Goal: Transaction & Acquisition: Purchase product/service

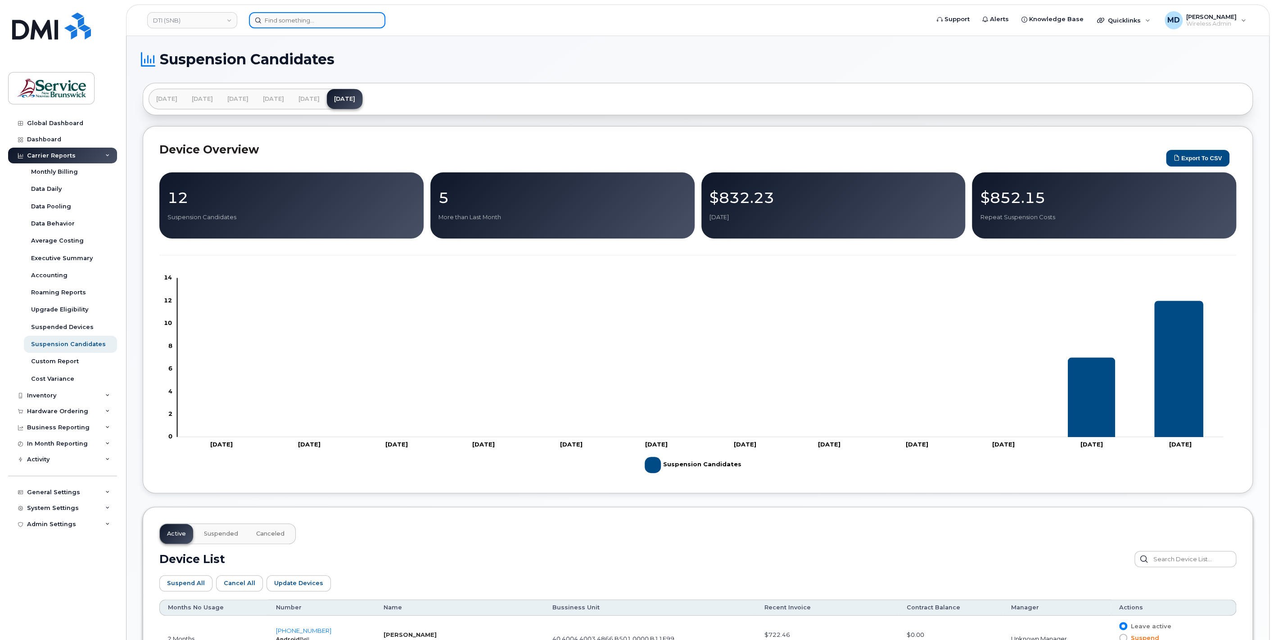
click at [288, 24] on input at bounding box center [317, 20] width 136 height 16
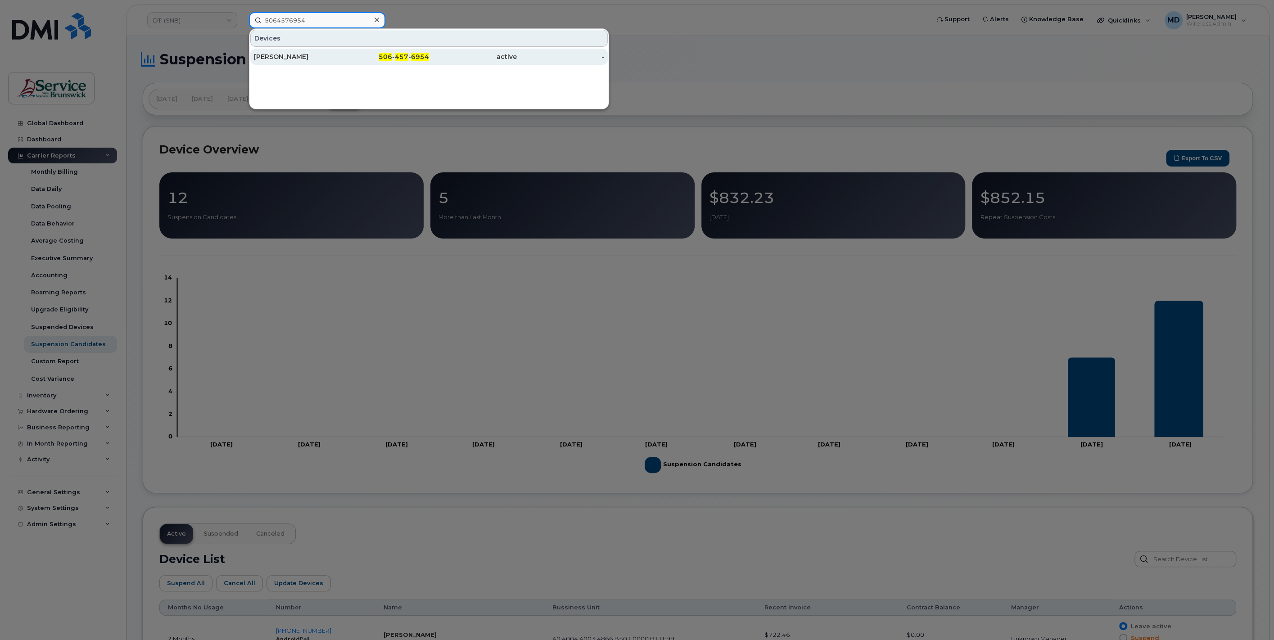
type input "5064576954"
drag, startPoint x: 303, startPoint y: 54, endPoint x: 367, endPoint y: 83, distance: 71.1
click at [303, 54] on div "Tracy Sutherland Matthews" at bounding box center [298, 56] width 88 height 9
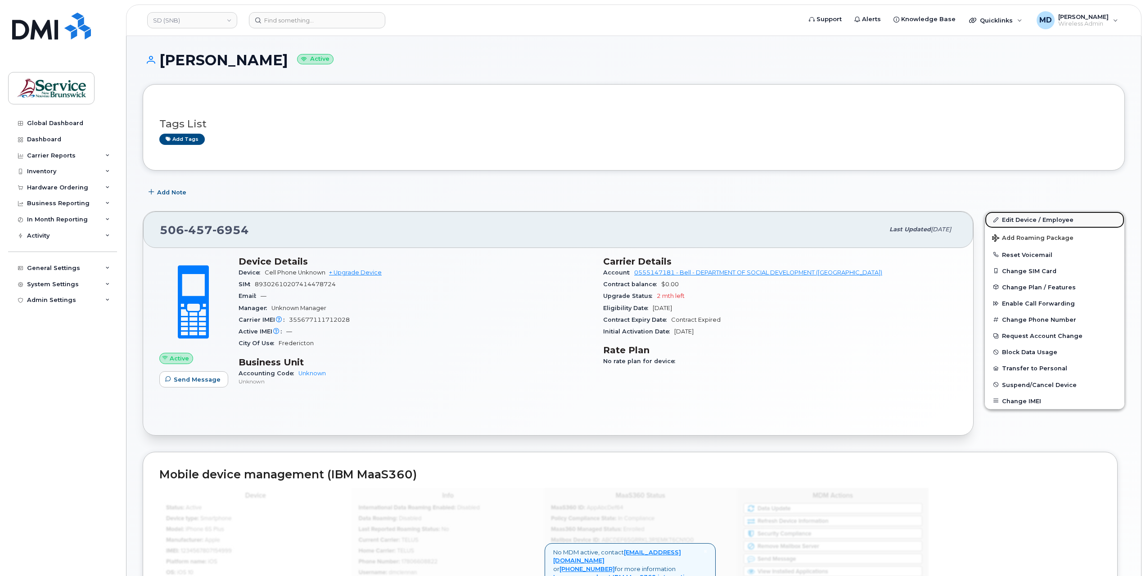
drag, startPoint x: 1031, startPoint y: 219, endPoint x: 1036, endPoint y: 218, distance: 5.6
click at [1031, 219] on link "Edit Device / Employee" at bounding box center [1055, 220] width 140 height 16
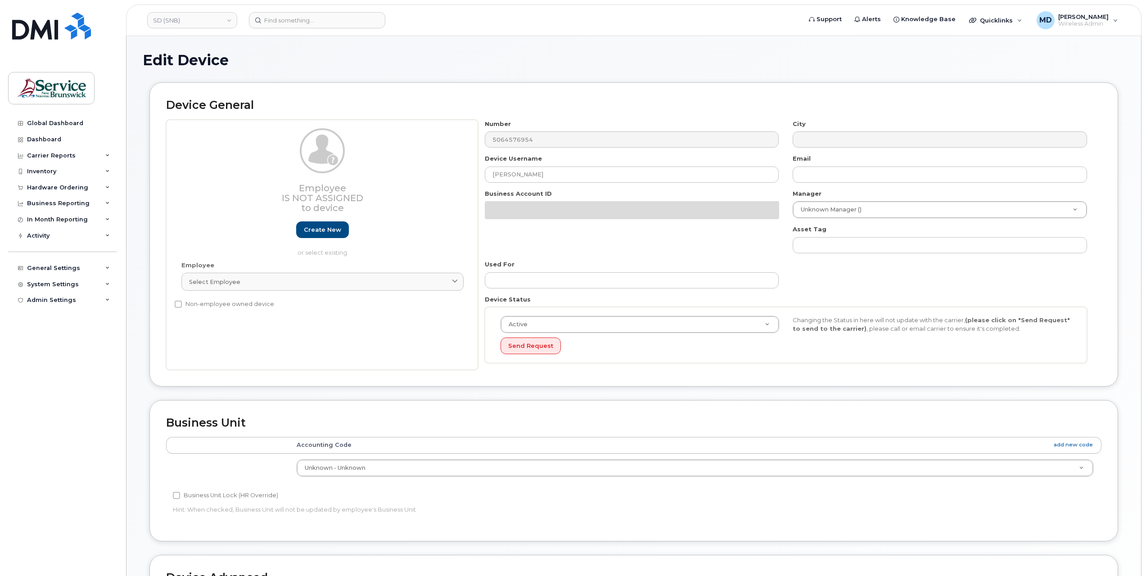
select select "34535600"
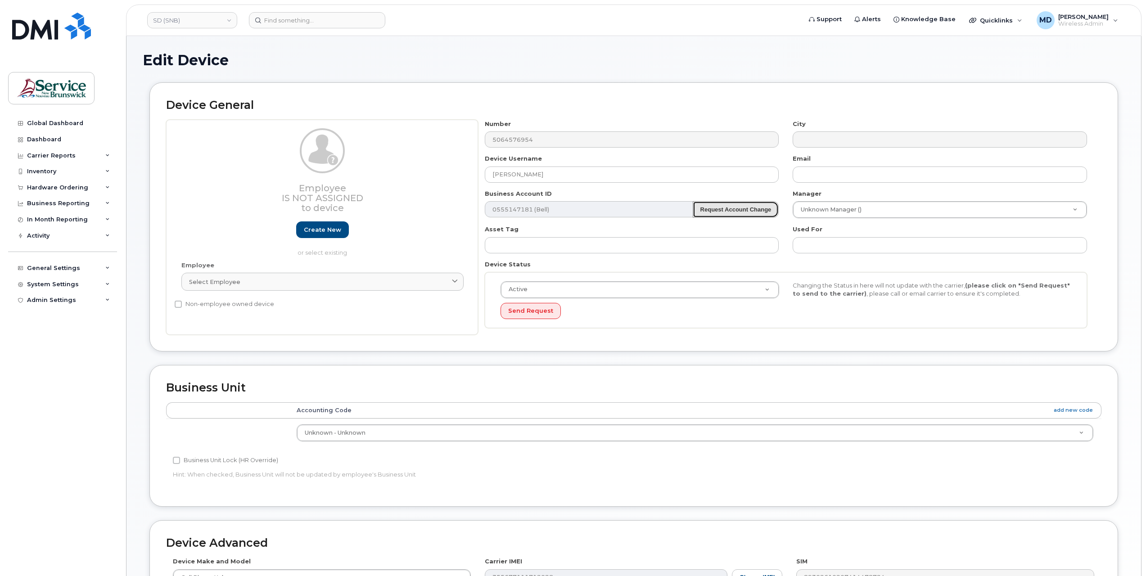
click at [736, 210] on strong "Request Account Change" at bounding box center [736, 209] width 71 height 7
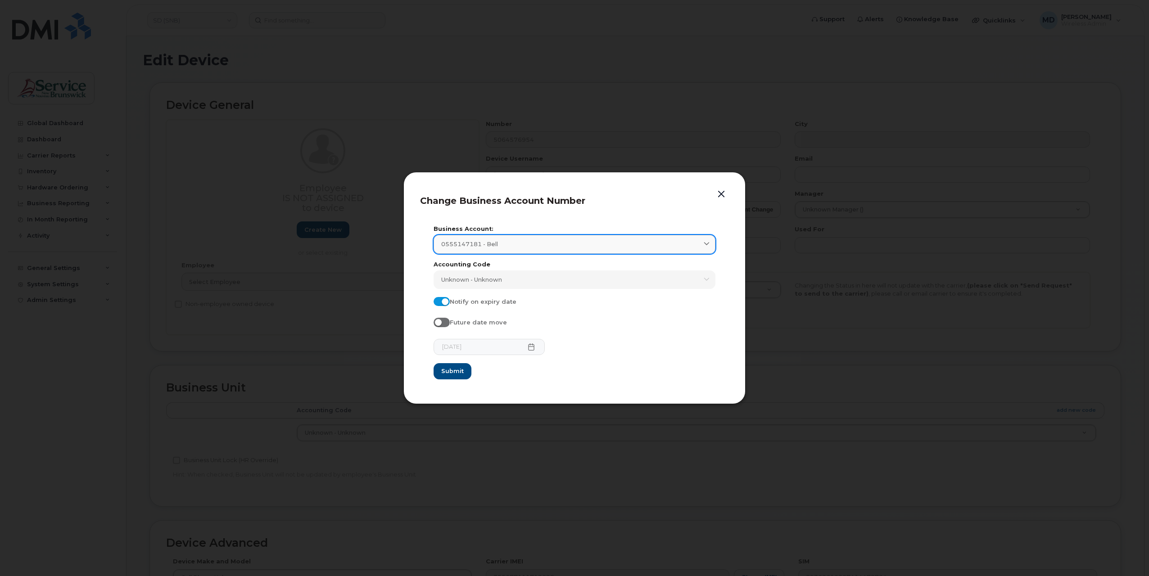
click at [709, 244] on icon at bounding box center [707, 245] width 6 height 6
type input "xzcv"
drag, startPoint x: 451, startPoint y: 268, endPoint x: 422, endPoint y: 270, distance: 28.9
click at [427, 269] on section "Business Account: 0555147181 - Bell xzcv Accounting Code Unknown - Unknown Type…" at bounding box center [574, 302] width 309 height 169
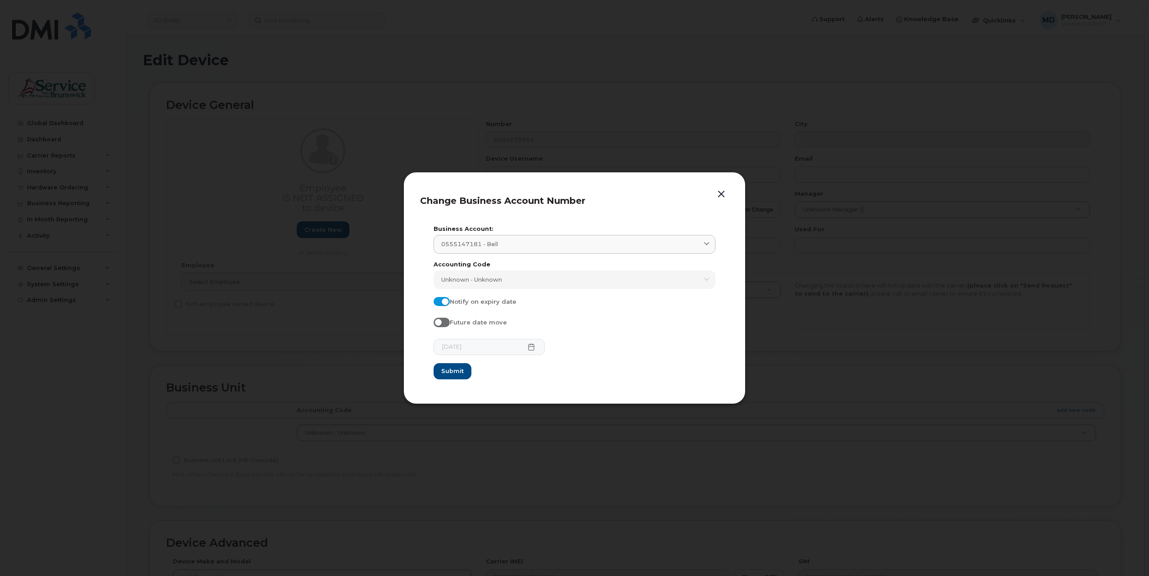
drag, startPoint x: 721, startPoint y: 193, endPoint x: 724, endPoint y: 215, distance: 22.7
click at [722, 193] on button "button" at bounding box center [722, 194] width 14 height 13
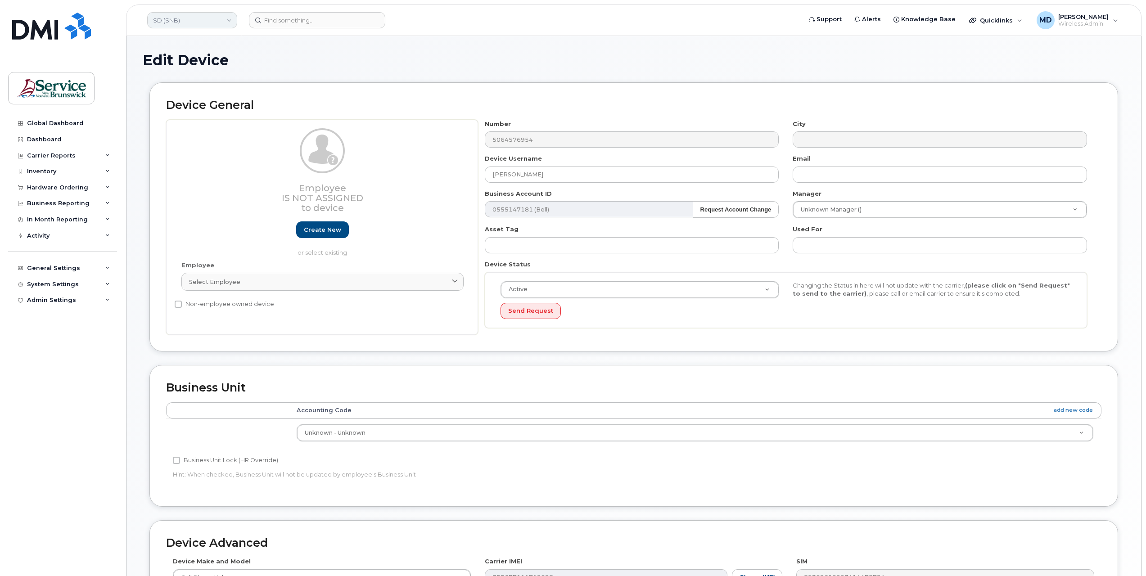
click at [195, 21] on link "SD (SNB)" at bounding box center [192, 20] width 90 height 16
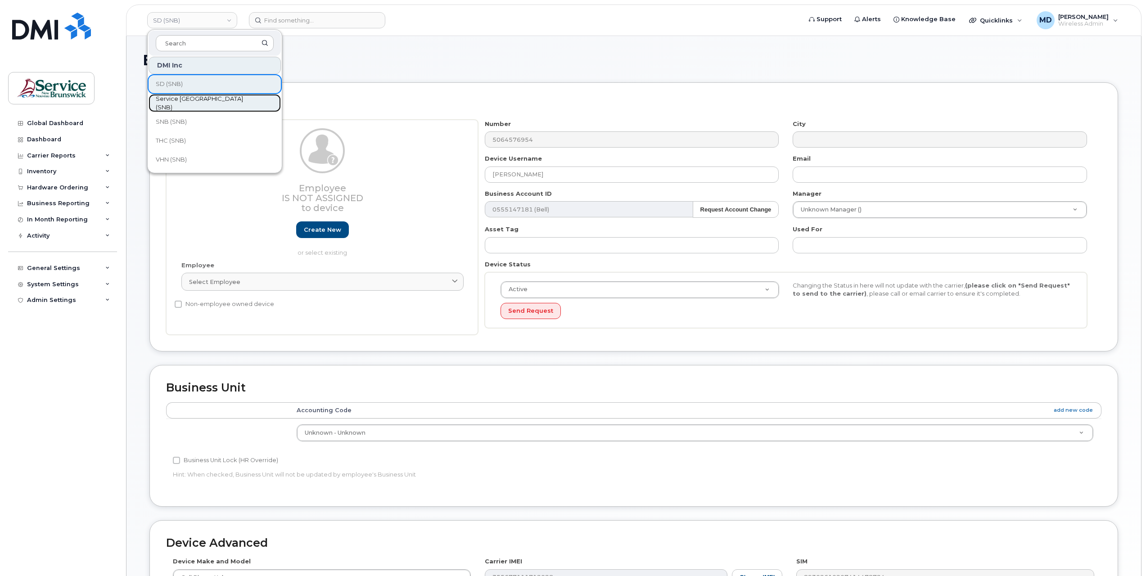
click at [206, 104] on span "Service [GEOGRAPHIC_DATA] (SNB)" at bounding box center [208, 104] width 104 height 18
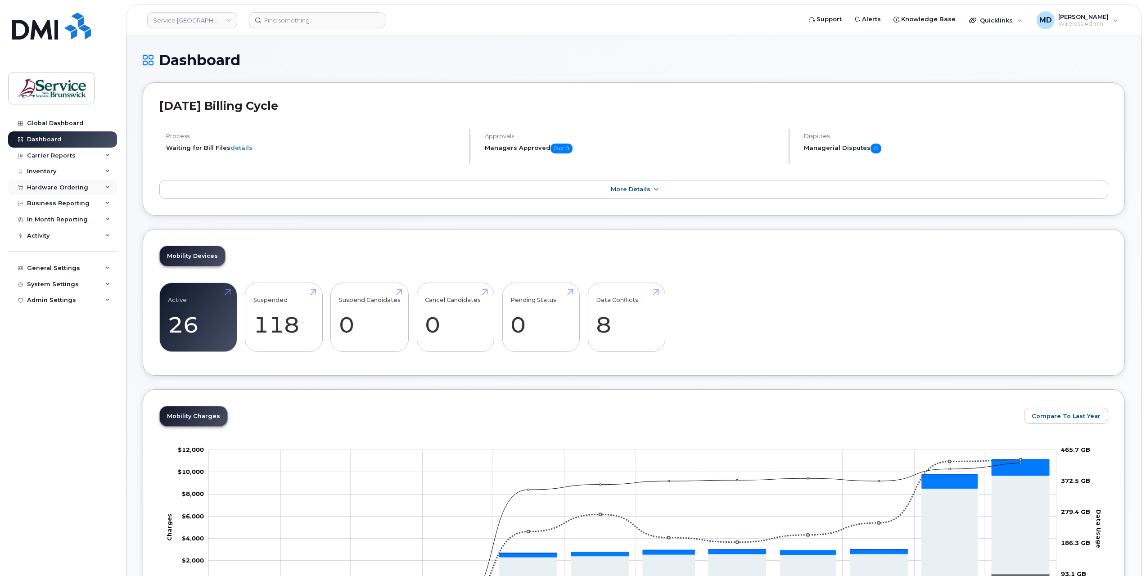
click at [65, 184] on div "Hardware Ordering" at bounding box center [57, 187] width 61 height 7
click at [63, 222] on link "Orders" at bounding box center [70, 221] width 93 height 17
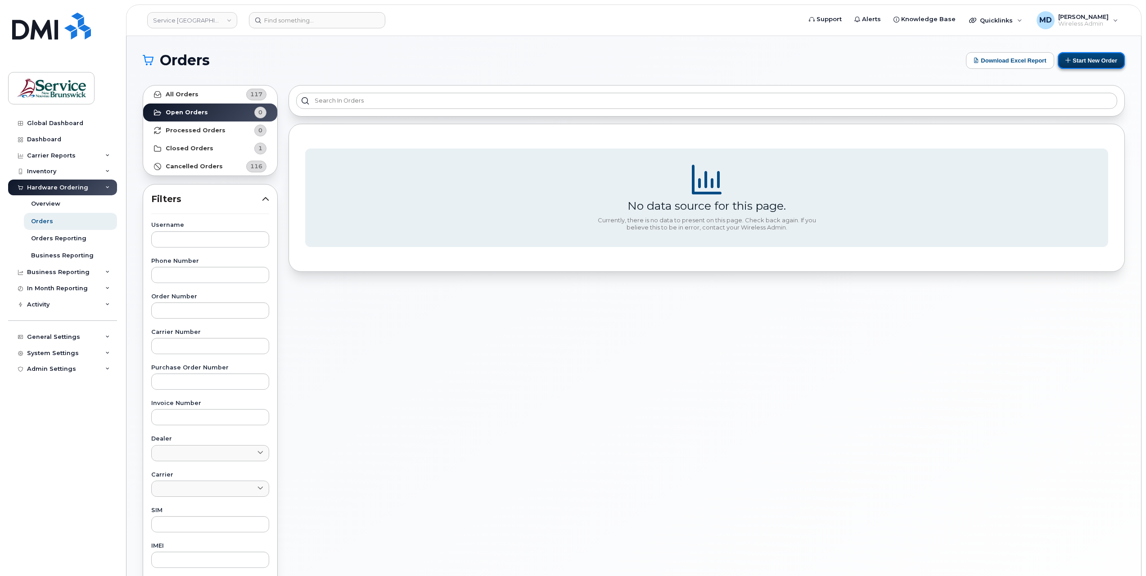
click at [1102, 60] on button "Start New Order" at bounding box center [1091, 60] width 67 height 17
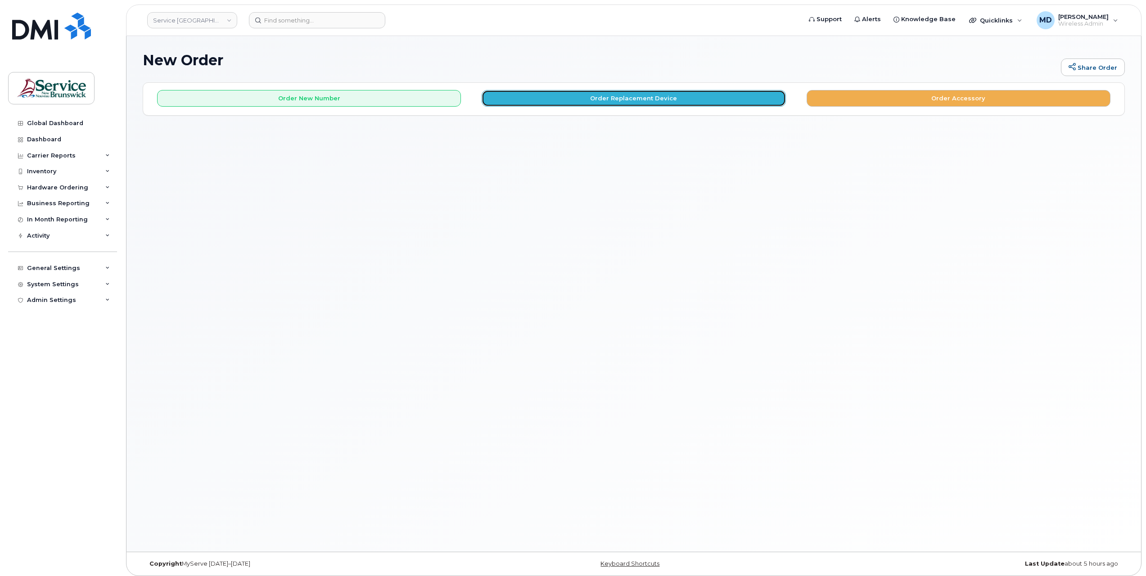
click at [602, 99] on button "Order Replacement Device" at bounding box center [634, 98] width 304 height 17
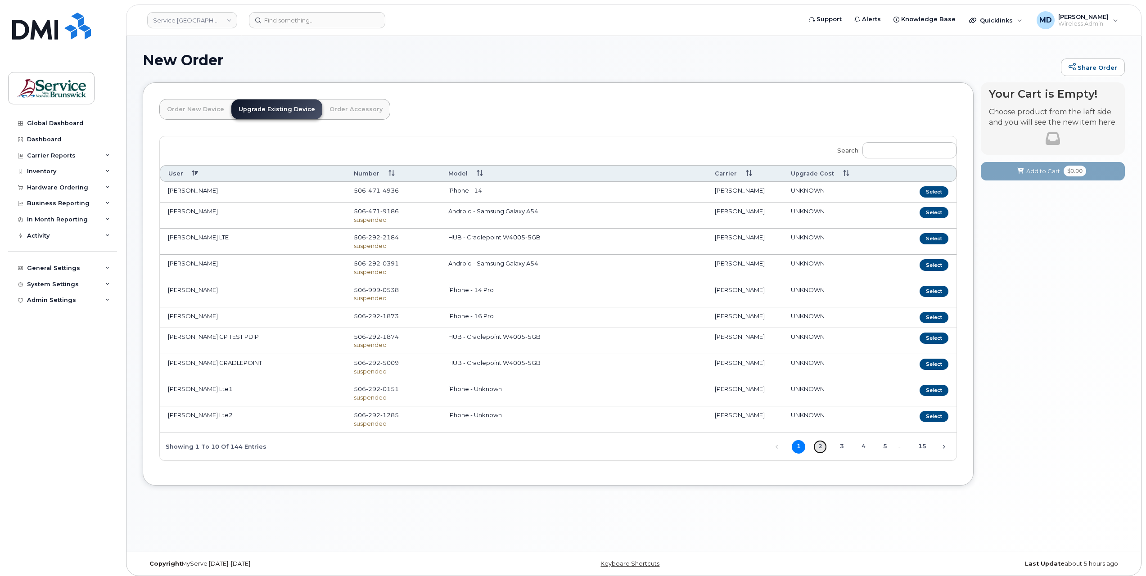
click at [821, 446] on link "2" at bounding box center [821, 447] width 14 height 14
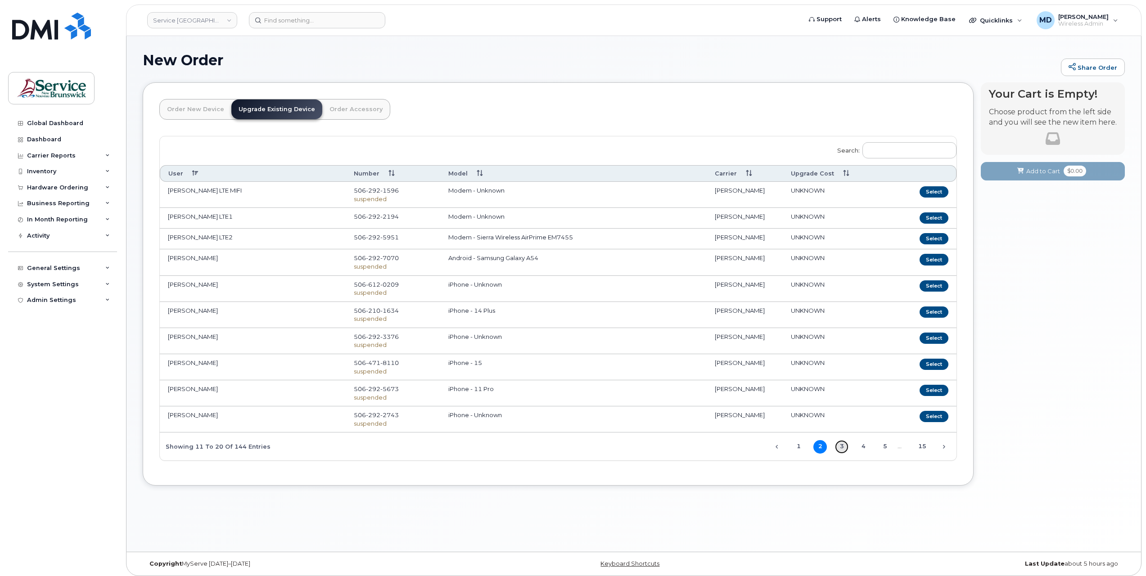
click at [845, 447] on link "3" at bounding box center [842, 447] width 14 height 14
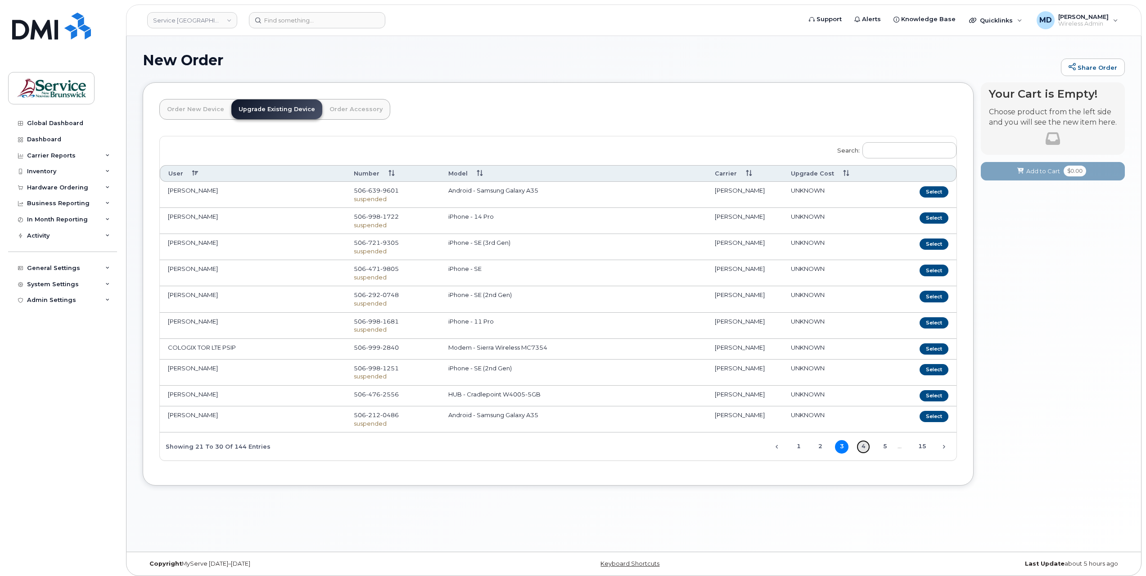
click at [860, 447] on link "4" at bounding box center [864, 447] width 14 height 14
click at [887, 450] on link "5" at bounding box center [885, 453] width 14 height 14
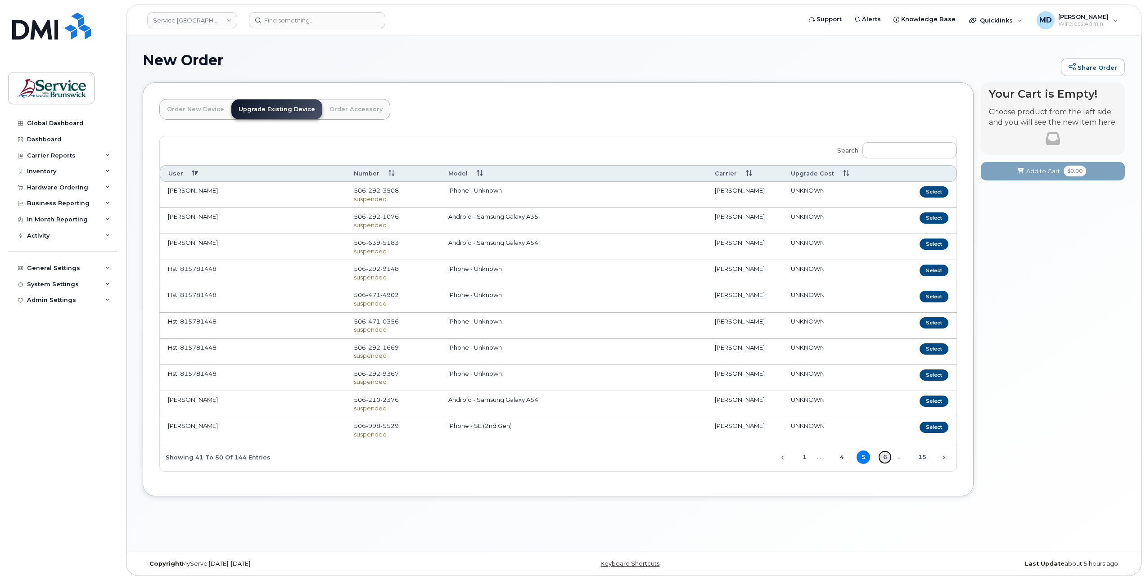
click at [886, 456] on link "6" at bounding box center [885, 458] width 14 height 14
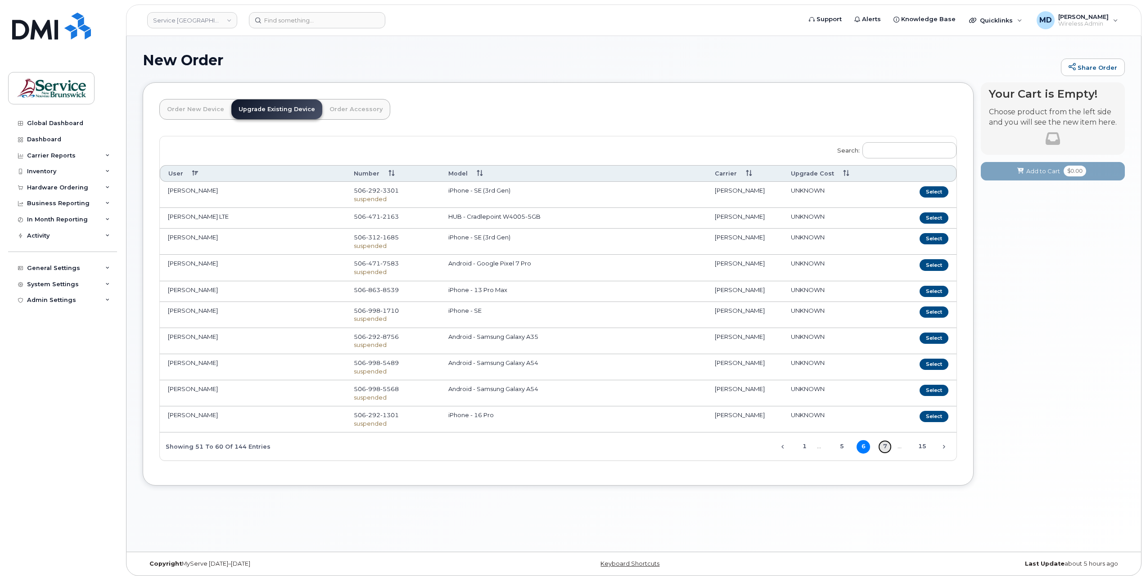
click at [887, 446] on link "7" at bounding box center [885, 447] width 14 height 14
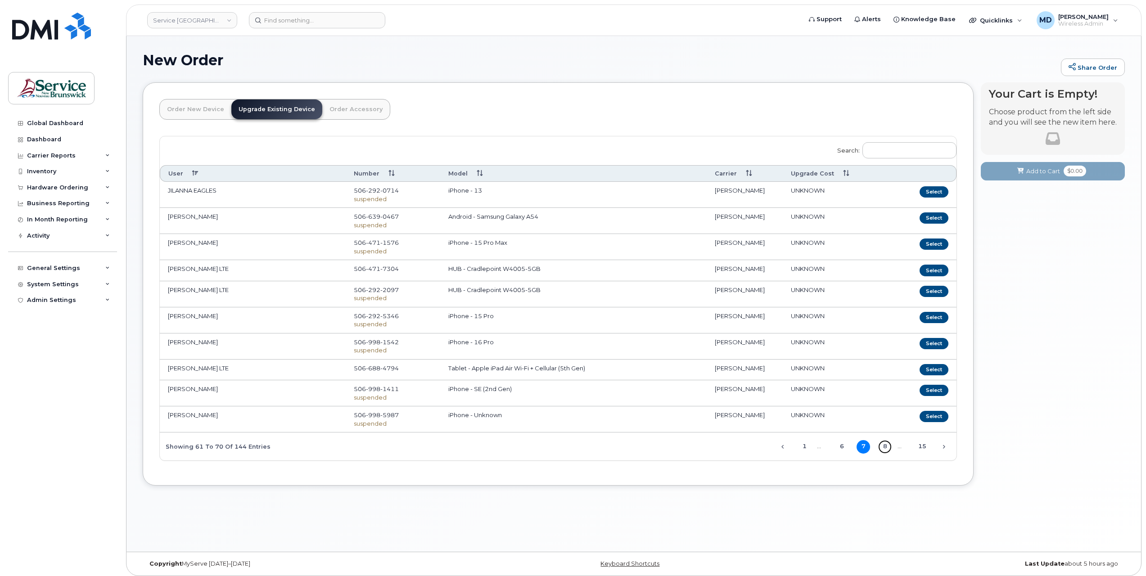
click at [887, 446] on link "8" at bounding box center [885, 447] width 14 height 14
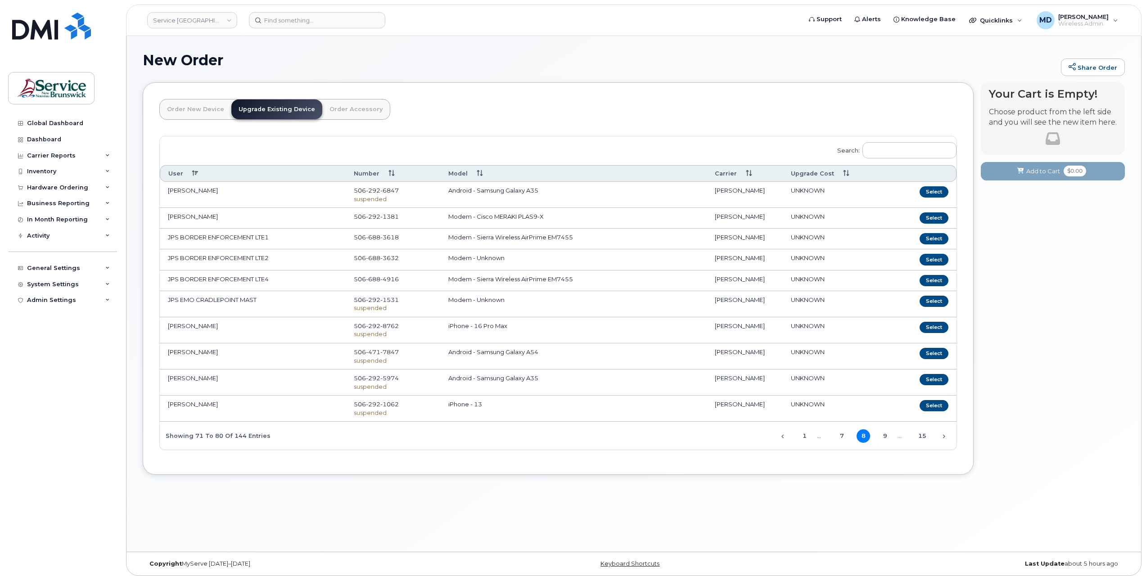
click at [887, 447] on div "Search: User Number Model Carrier Upgrade Cost JOSH COREY 506 292 6847 suspende…" at bounding box center [558, 292] width 797 height 313
click at [887, 436] on link "9" at bounding box center [885, 437] width 14 height 14
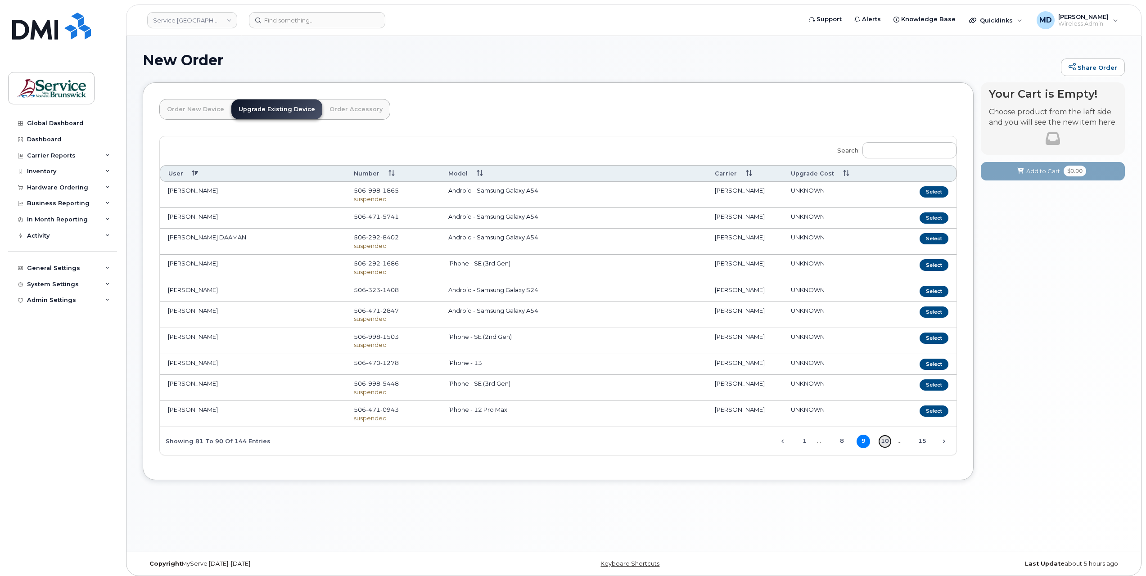
click at [888, 440] on link "10" at bounding box center [885, 442] width 14 height 14
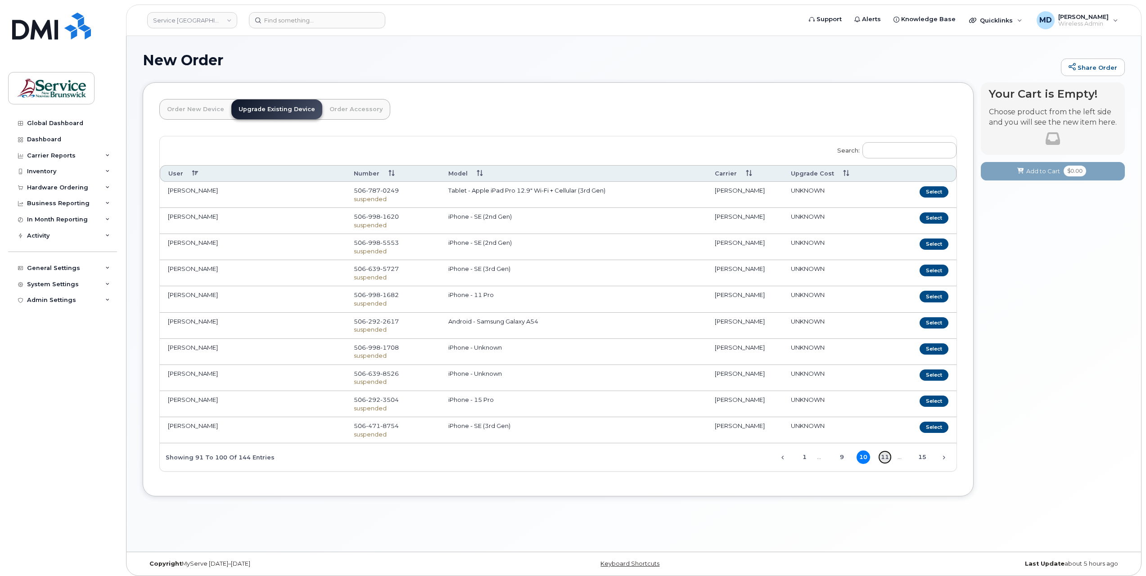
click at [885, 457] on link "11" at bounding box center [885, 458] width 14 height 14
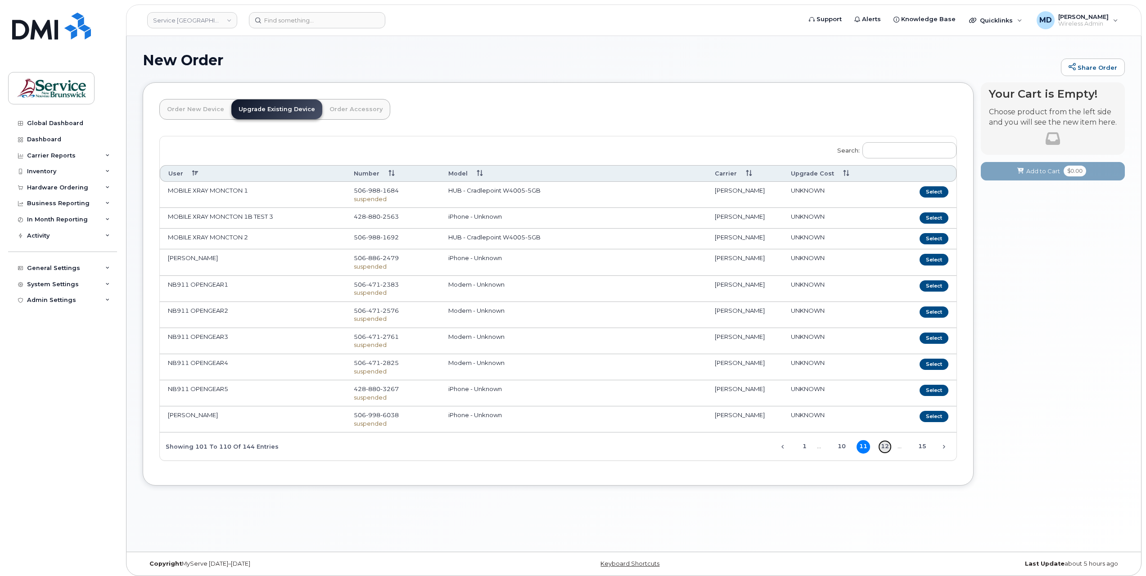
click at [887, 444] on link "12" at bounding box center [885, 447] width 14 height 14
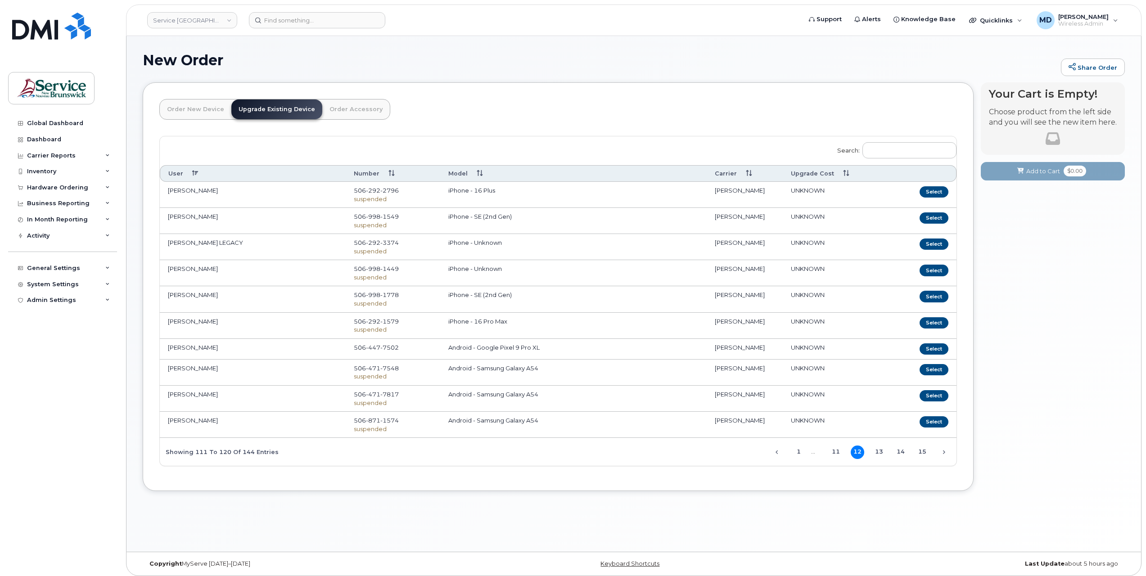
click at [727, 173] on th "Carrier" at bounding box center [745, 173] width 77 height 17
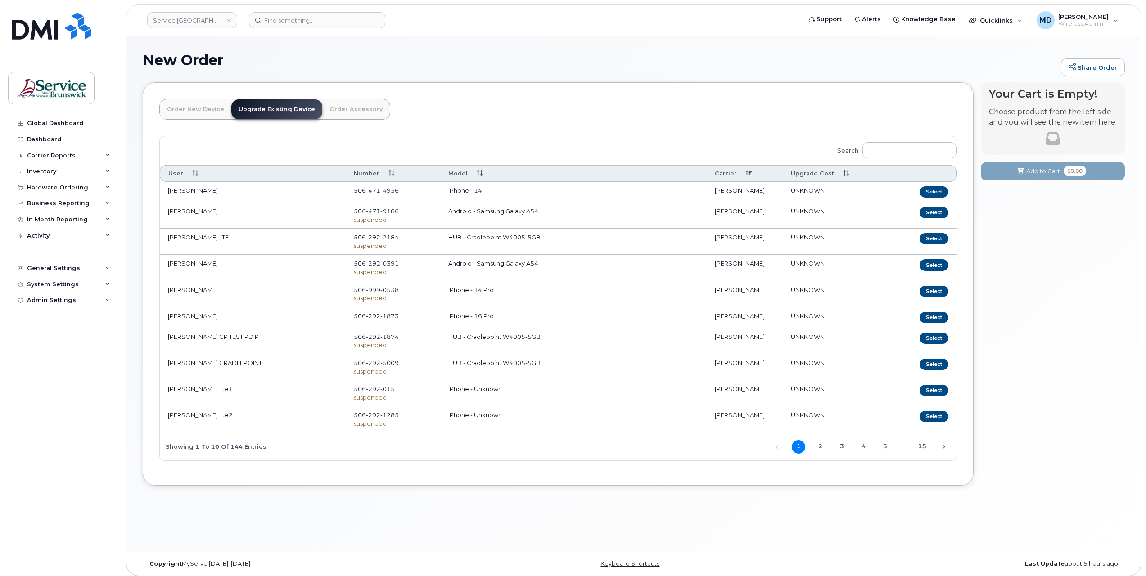
click at [728, 173] on th "Carrier" at bounding box center [745, 173] width 77 height 17
click at [726, 175] on th "Carrier" at bounding box center [745, 173] width 77 height 17
click at [727, 172] on th "Carrier" at bounding box center [745, 173] width 77 height 17
click at [219, 22] on link "Service New Brunswick (SNB)" at bounding box center [192, 20] width 90 height 16
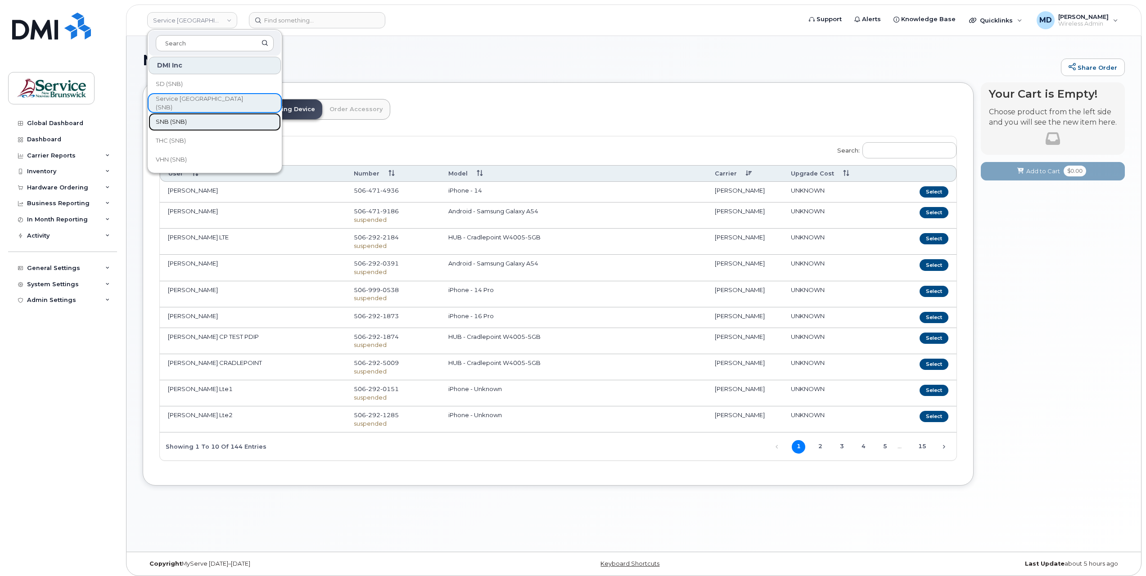
click at [196, 118] on link "SNB (SNB)" at bounding box center [215, 122] width 132 height 18
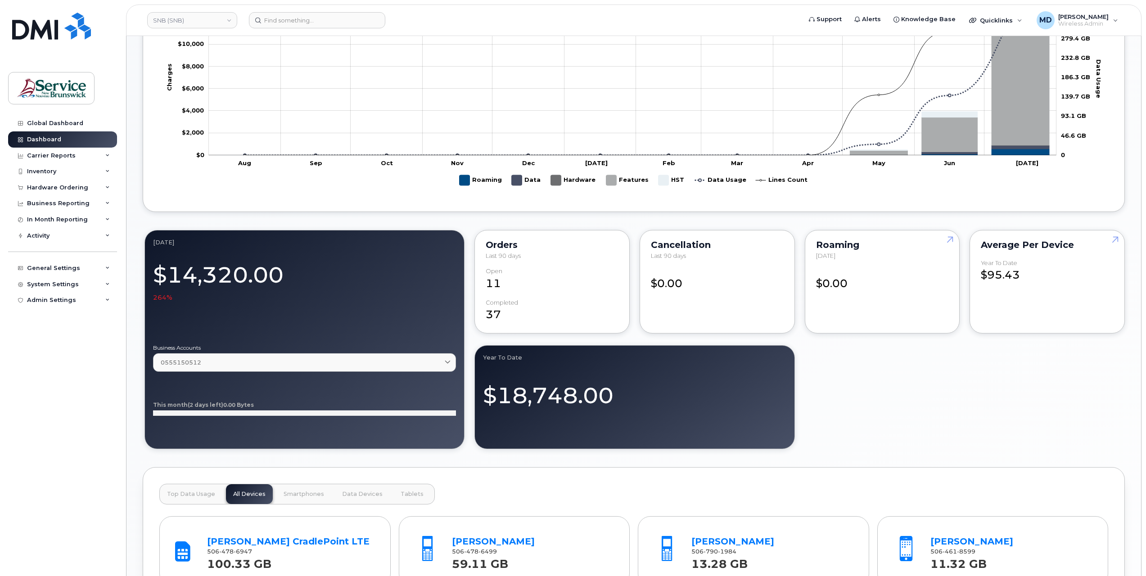
scroll to position [750, 0]
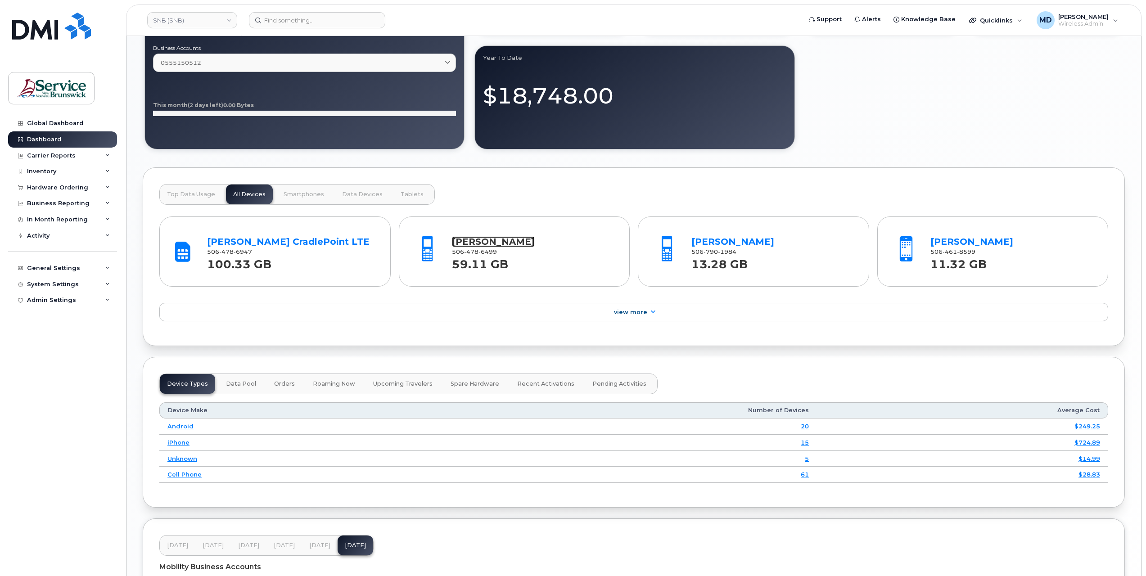
click at [510, 240] on link "[PERSON_NAME]" at bounding box center [493, 241] width 83 height 11
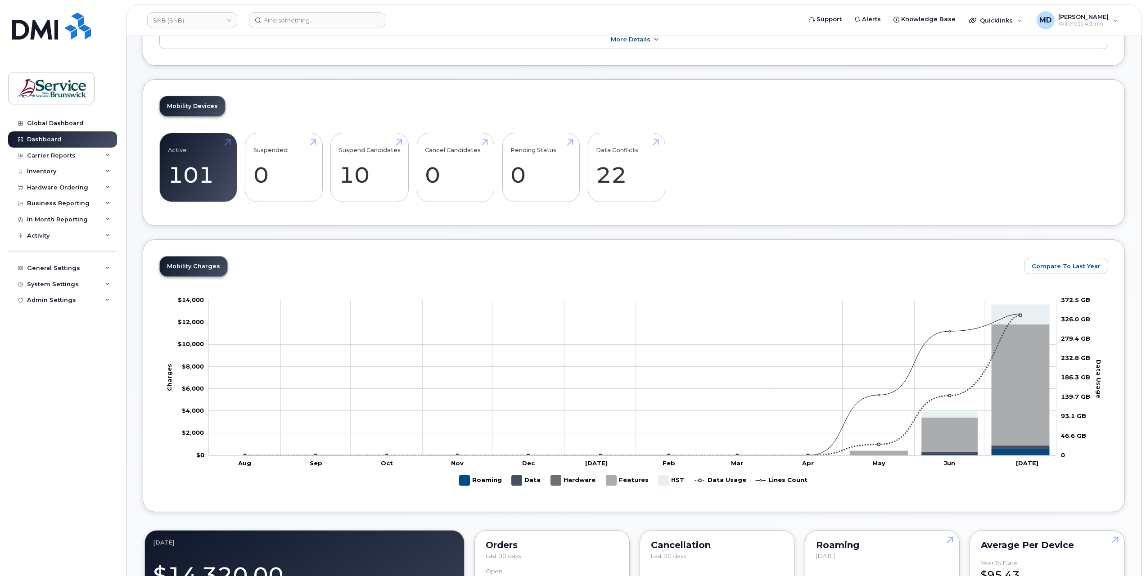
scroll to position [0, 0]
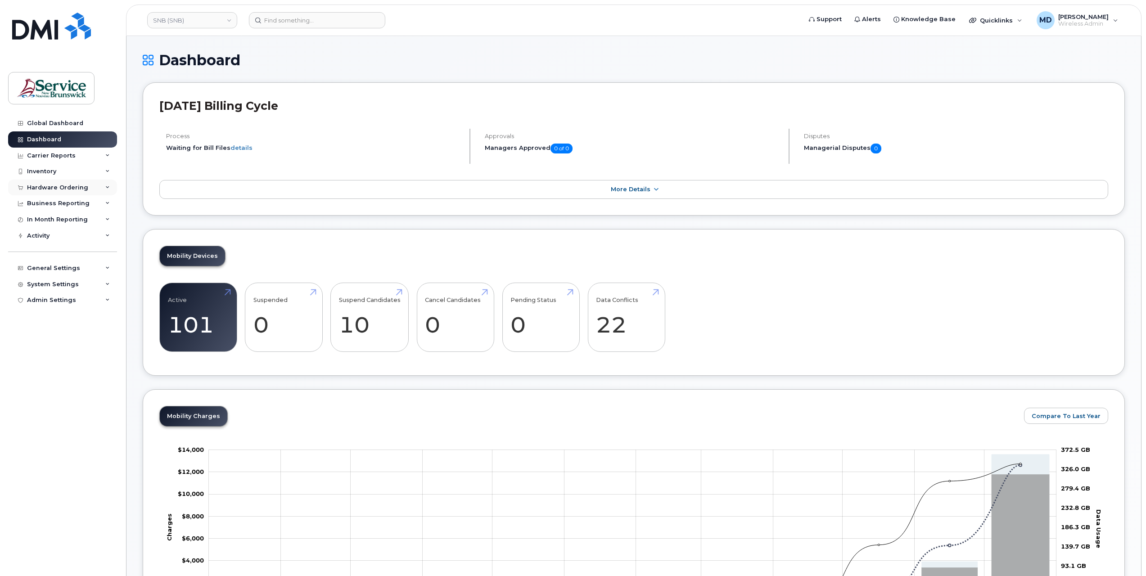
click at [65, 188] on div "Hardware Ordering" at bounding box center [57, 187] width 61 height 7
click at [41, 219] on div "Orders" at bounding box center [42, 221] width 22 height 8
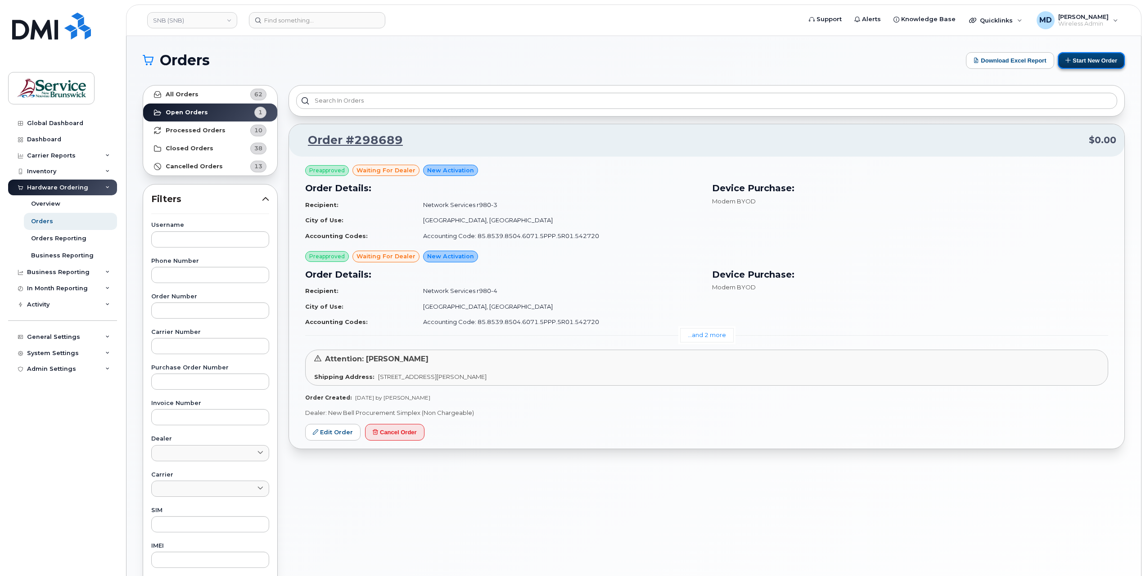
click at [1086, 62] on button "Start New Order" at bounding box center [1091, 60] width 67 height 17
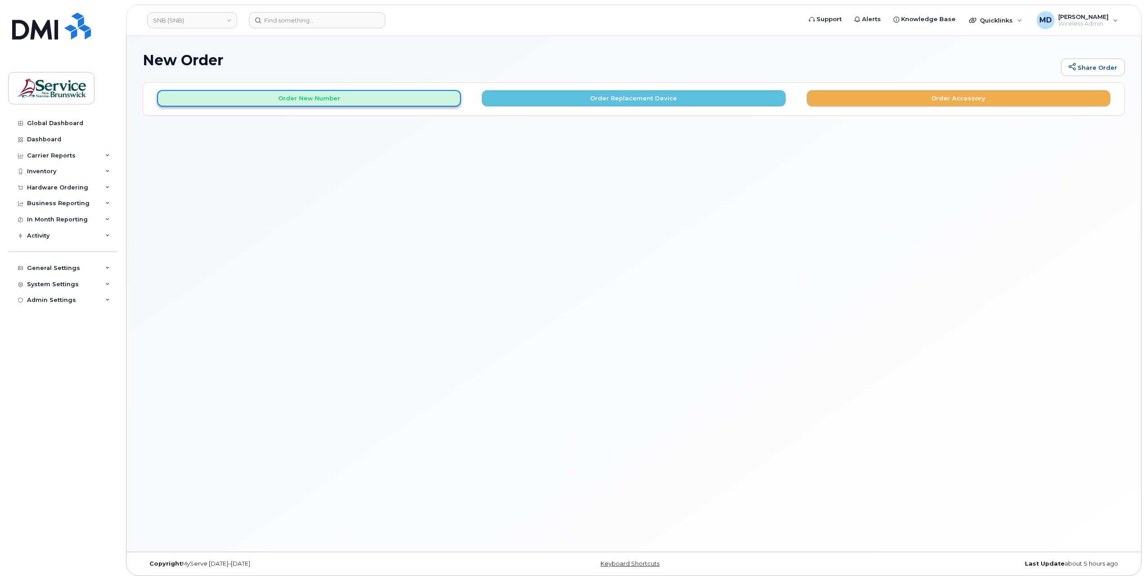
click at [297, 101] on button "Order New Number" at bounding box center [309, 98] width 304 height 17
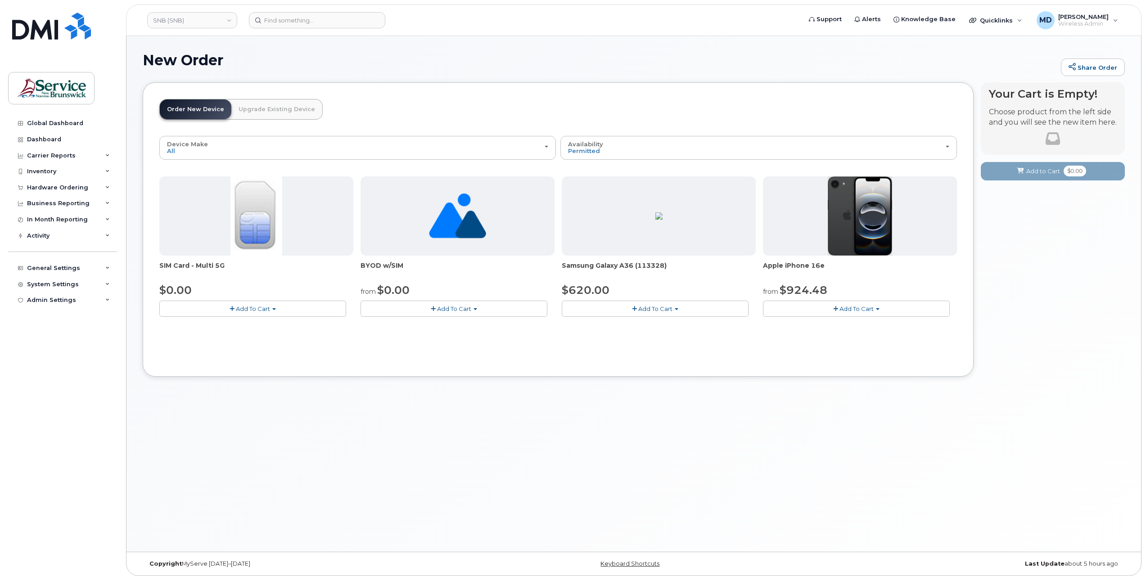
click at [293, 312] on button "Add To Cart" at bounding box center [252, 309] width 187 height 16
click at [306, 332] on div "Device Make All Android iPhone Unknown All Android iPhone Unknown Availability …" at bounding box center [558, 248] width 798 height 224
click at [303, 307] on button "Add To Cart" at bounding box center [252, 309] width 187 height 16
click at [223, 321] on link "$0.00 - New Activation" at bounding box center [205, 325] width 86 height 11
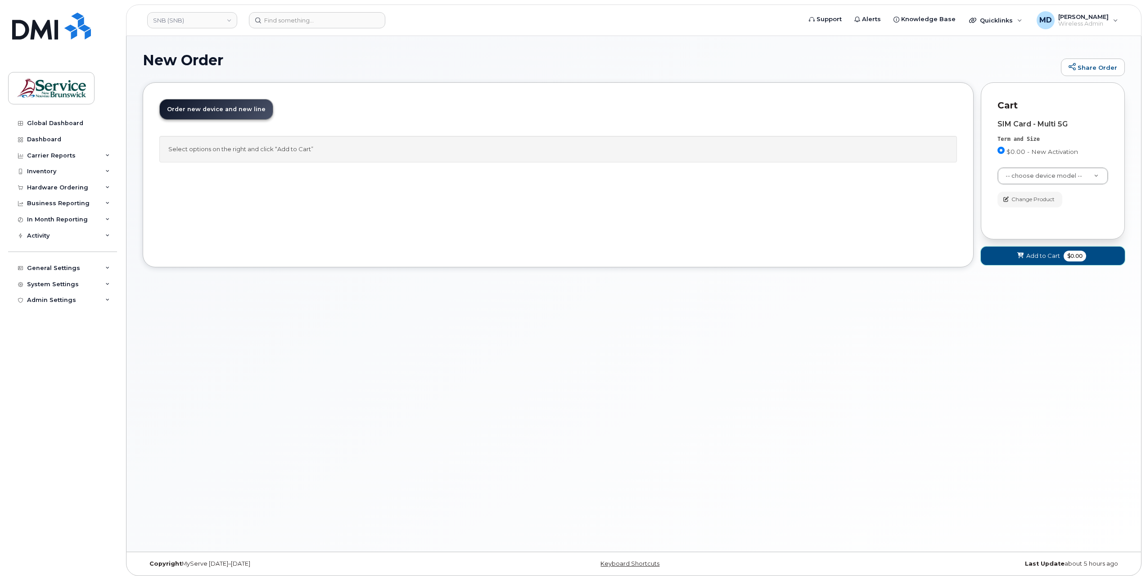
click at [1038, 257] on span "Add to Cart" at bounding box center [1044, 256] width 34 height 9
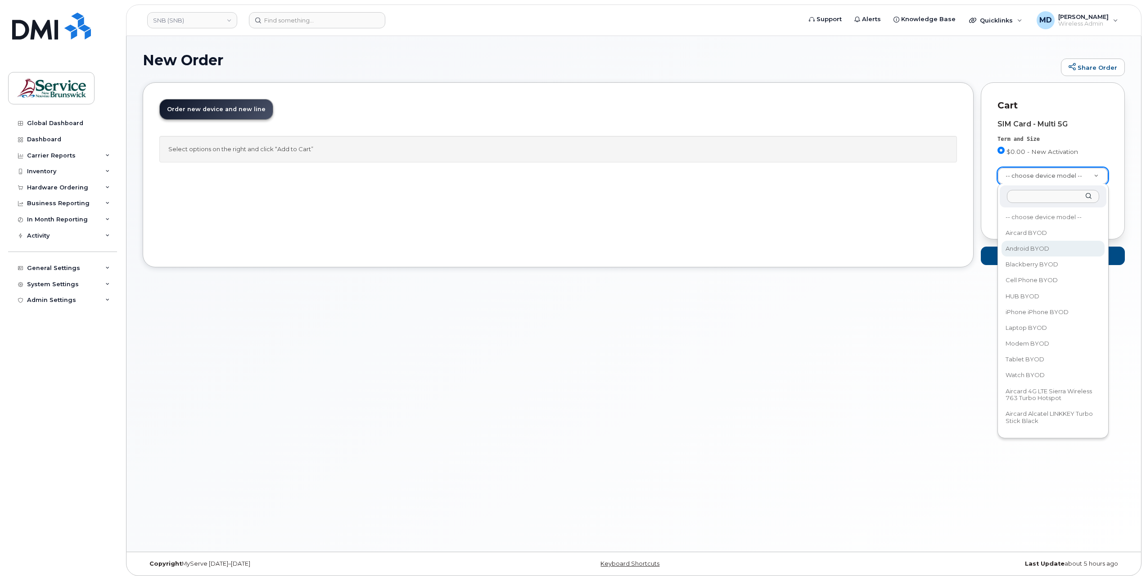
select select "2422"
click at [1028, 254] on span "Add to Cart" at bounding box center [1044, 256] width 34 height 9
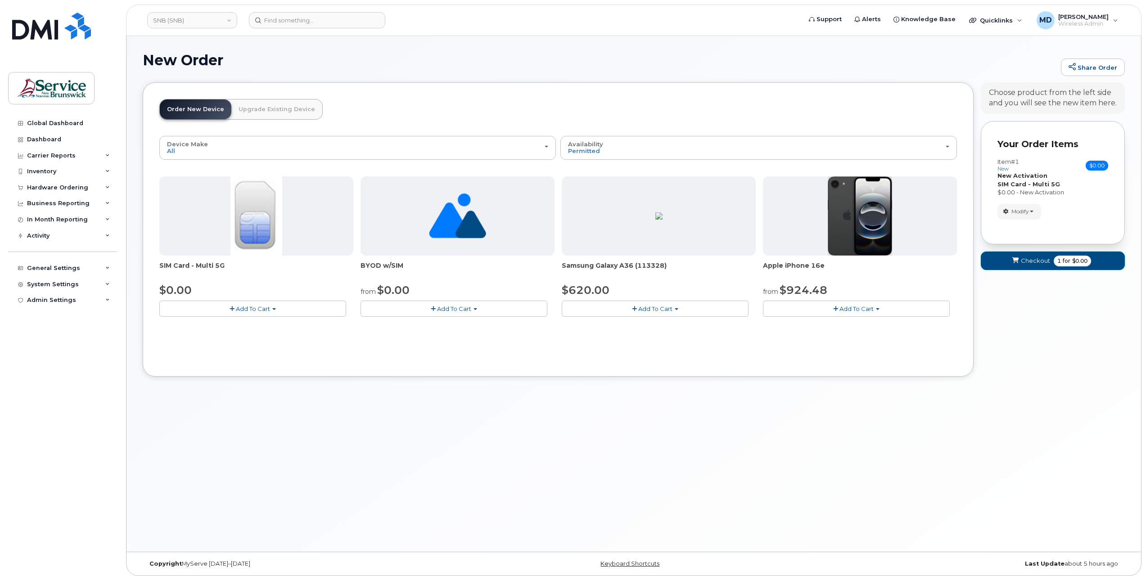
click at [1016, 261] on icon "submit" at bounding box center [1016, 261] width 6 height 6
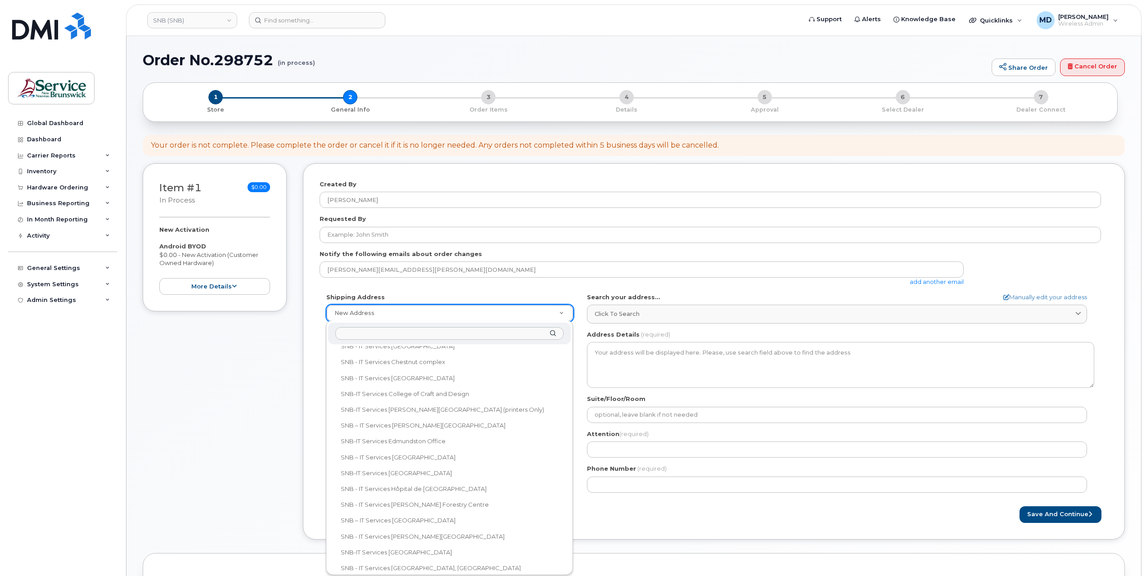
scroll to position [600, 0]
select select
type textarea "[STREET_ADDRESS][PERSON_NAME]"
type input "[PERSON_NAME]"
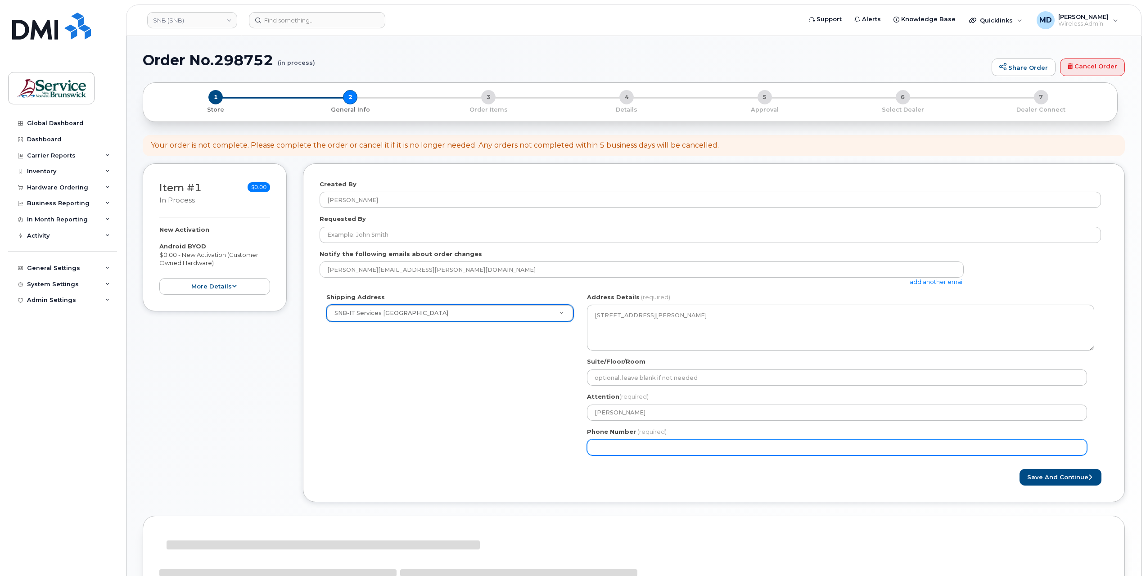
click at [686, 449] on input "Phone Number" at bounding box center [837, 447] width 500 height 16
type input "5065663504"
select select
type input "1234567982"
select select
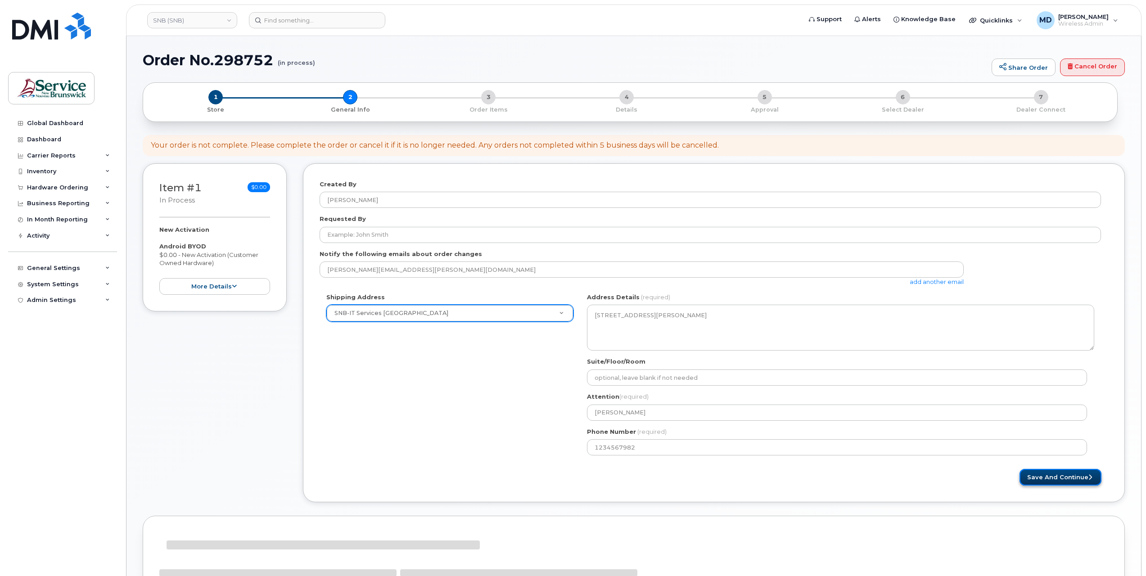
click at [1046, 478] on button "Save and Continue" at bounding box center [1061, 477] width 82 height 17
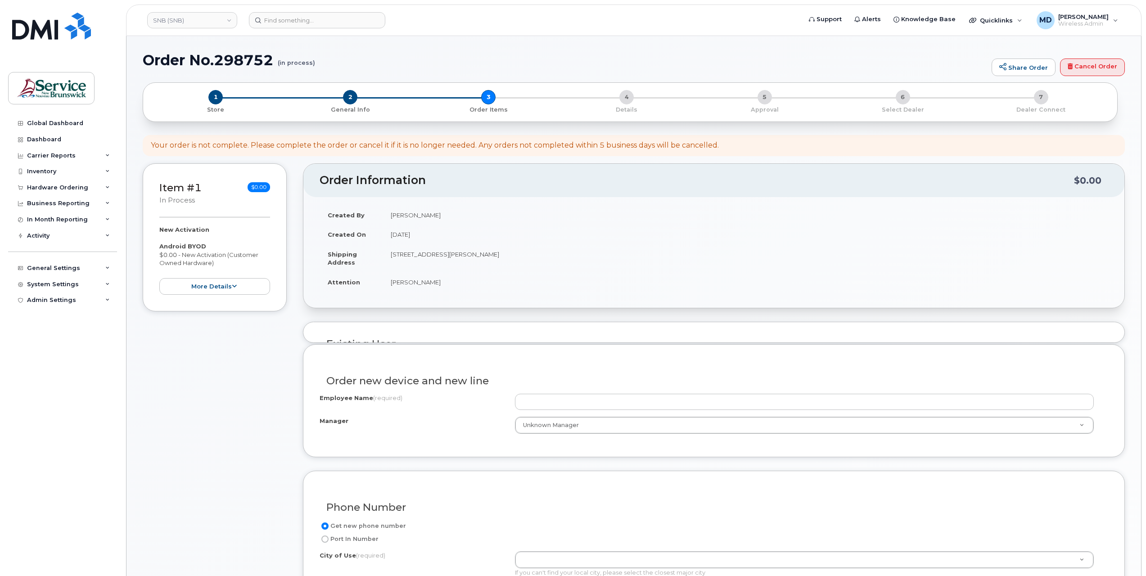
select select
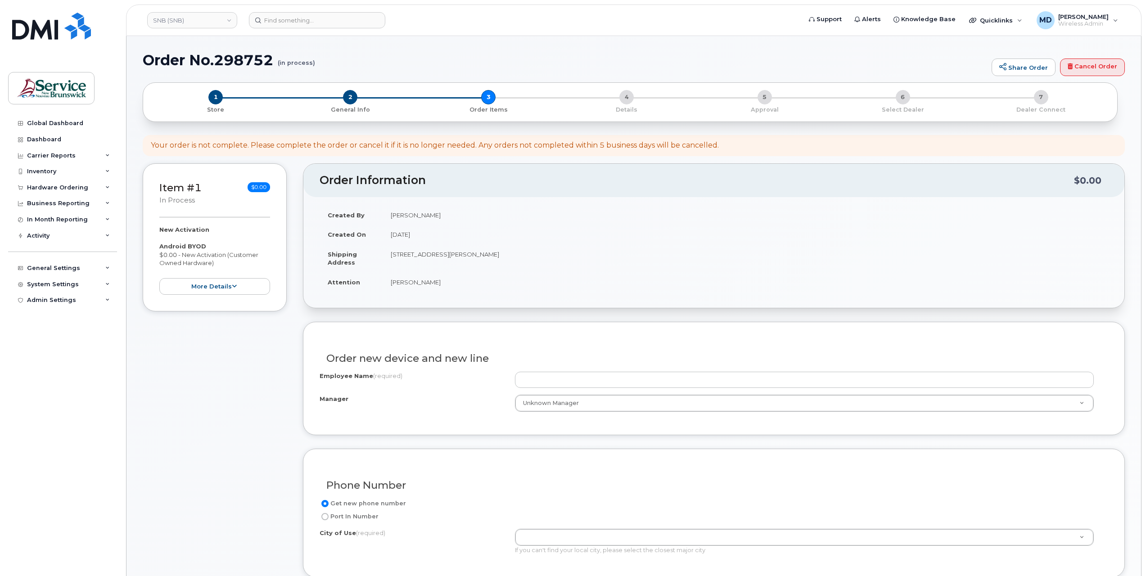
scroll to position [150, 0]
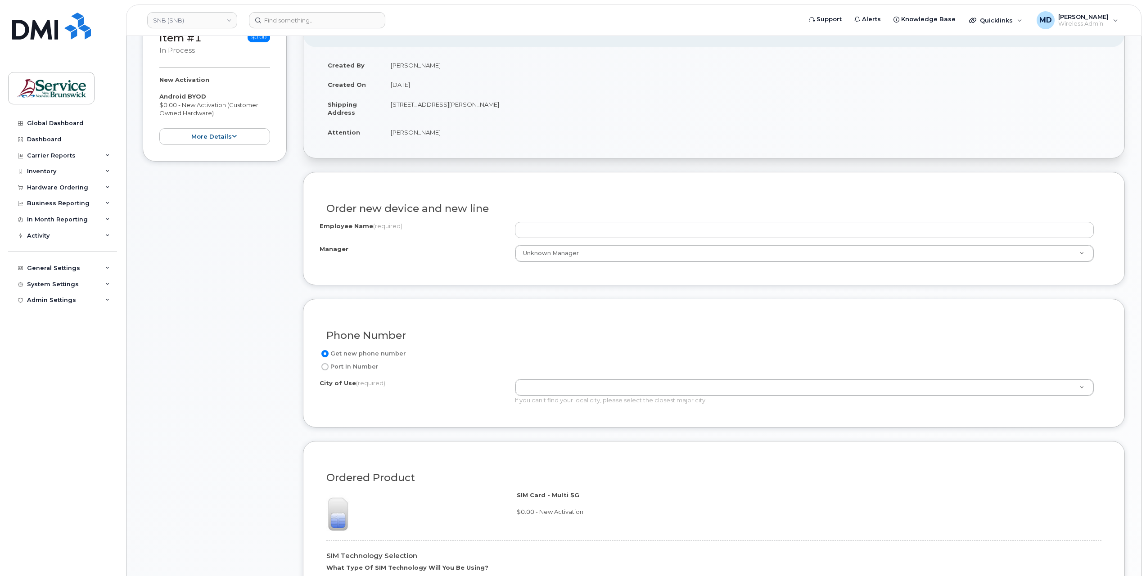
click at [367, 364] on label "Port In Number" at bounding box center [349, 367] width 59 height 11
click at [329, 364] on input "Port In Number" at bounding box center [324, 366] width 7 height 7
radio input "true"
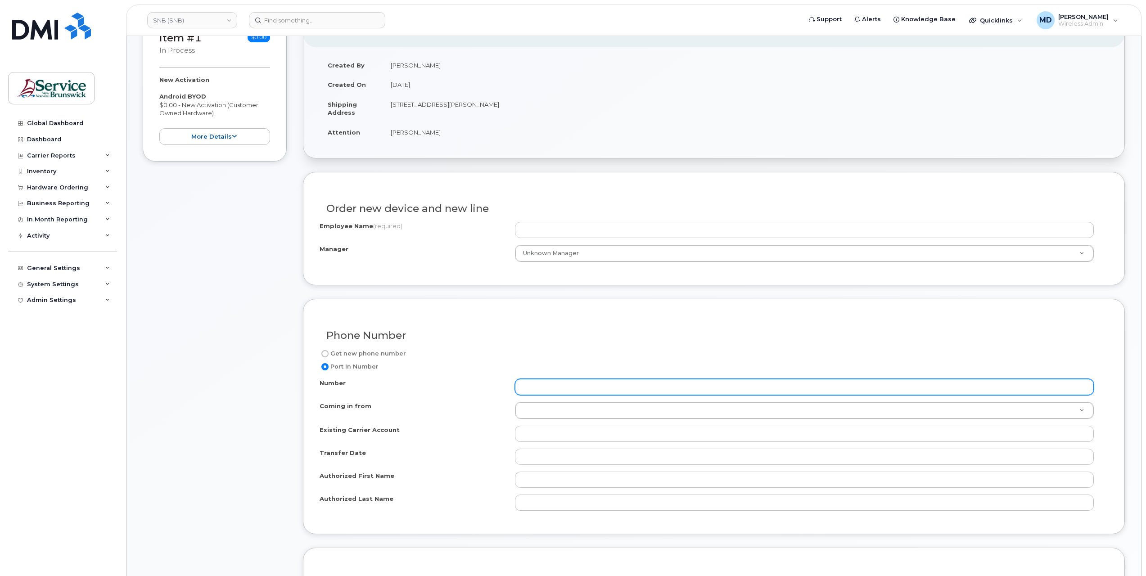
click at [544, 388] on input "Number" at bounding box center [804, 387] width 579 height 16
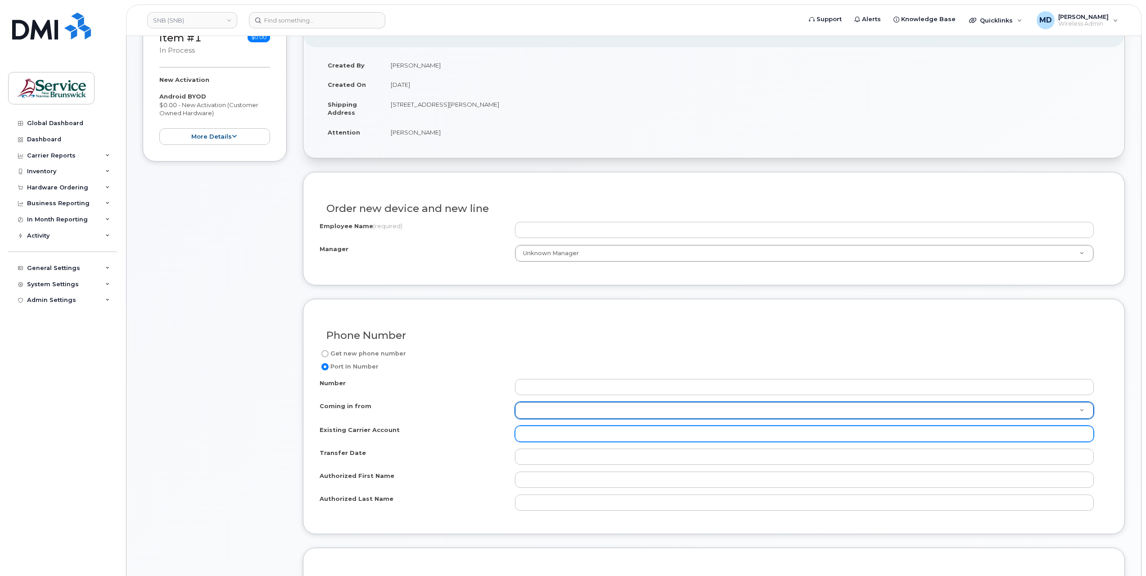
click at [541, 433] on input "Existing Carrier Account" at bounding box center [804, 434] width 579 height 16
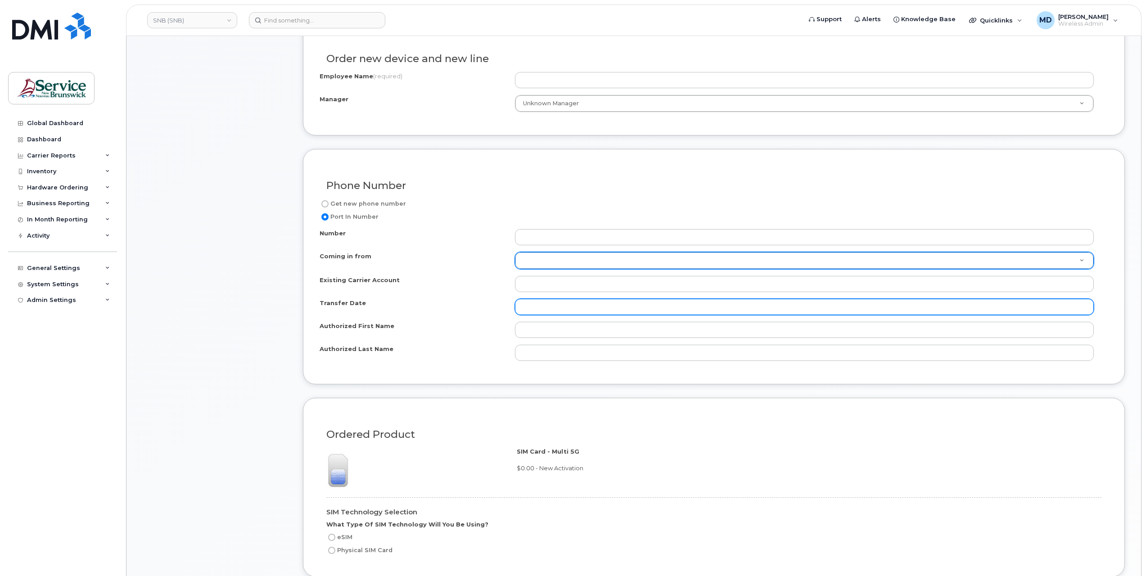
click at [548, 308] on input "Transfer Date" at bounding box center [804, 307] width 579 height 16
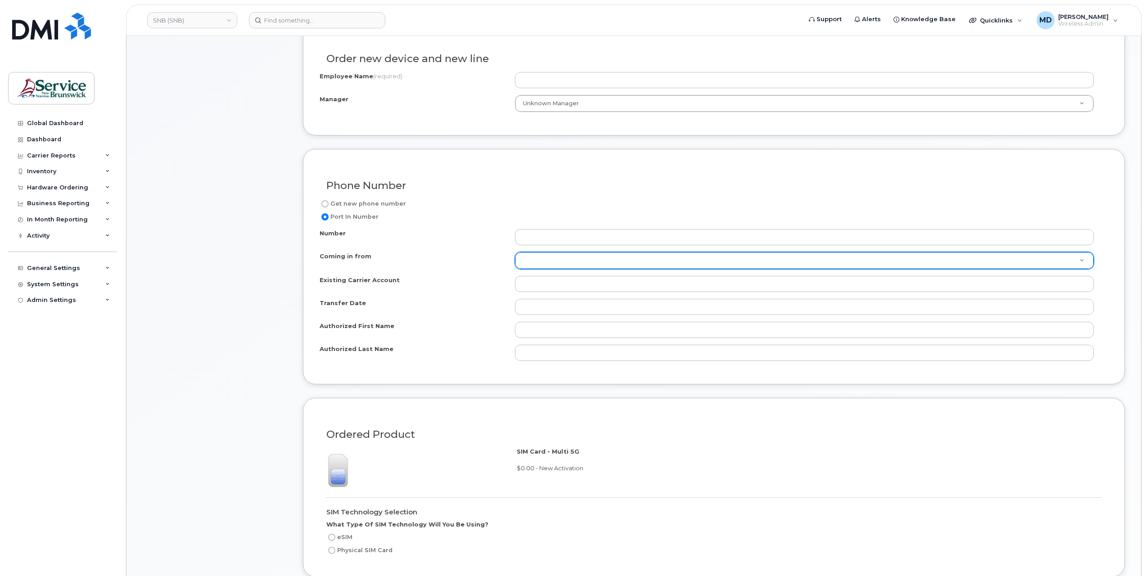
click at [417, 330] on div "Authorized First Name" at bounding box center [417, 328] width 195 height 12
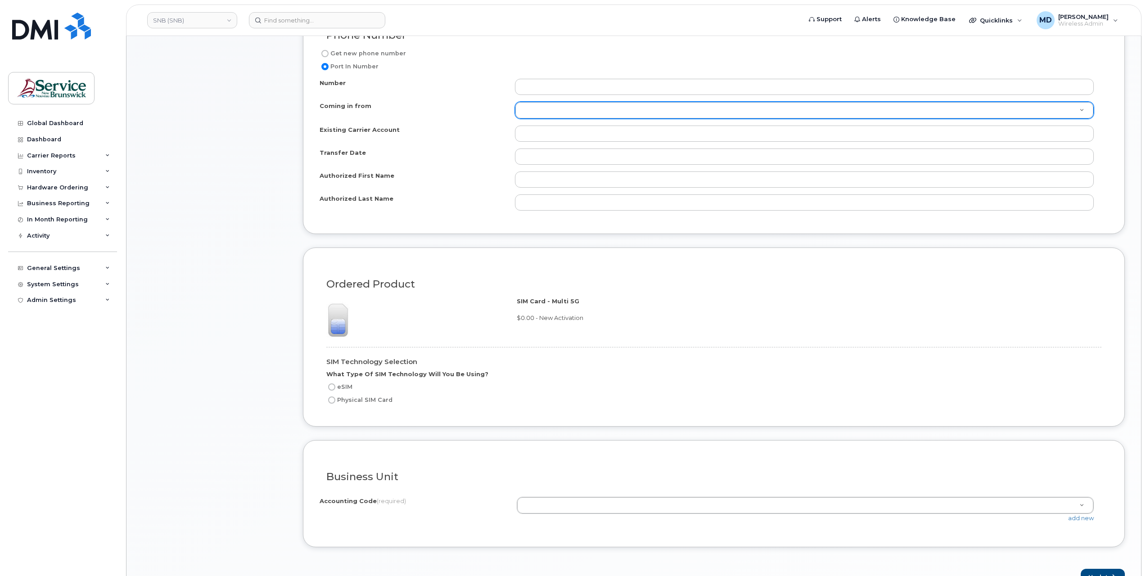
click at [340, 385] on label "eSIM" at bounding box center [339, 387] width 26 height 11
click at [335, 385] on input "eSIM" at bounding box center [331, 387] width 7 height 7
radio input "true"
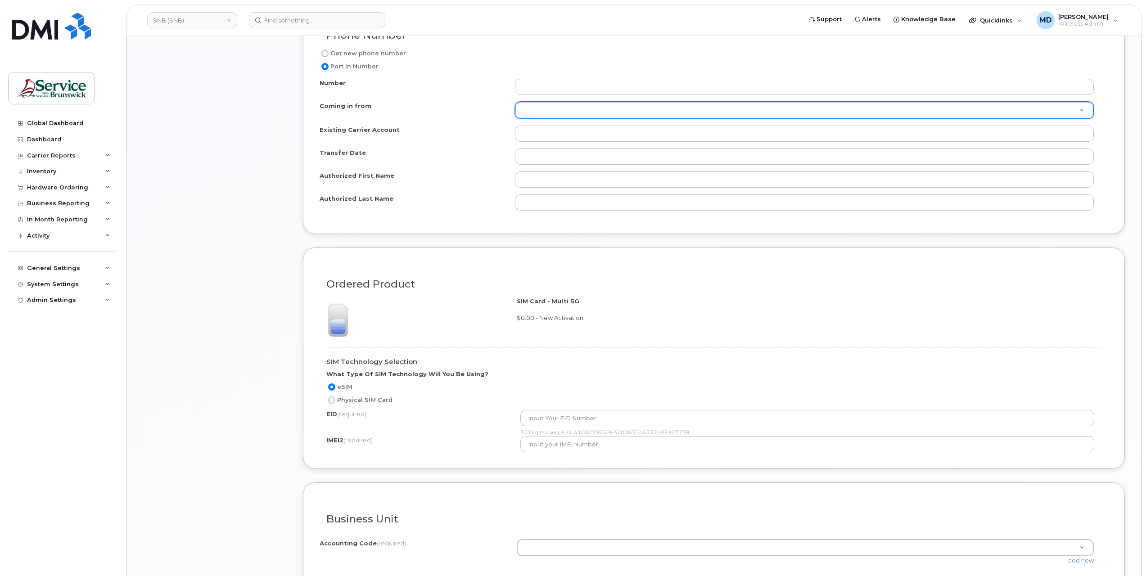
click at [339, 388] on label "eSIM" at bounding box center [339, 387] width 26 height 11
click at [335, 388] on input "eSIM" at bounding box center [331, 387] width 7 height 7
click at [342, 51] on label "Get new phone number" at bounding box center [363, 53] width 86 height 11
click at [329, 51] on input "Get new phone number" at bounding box center [324, 53] width 7 height 7
radio input "true"
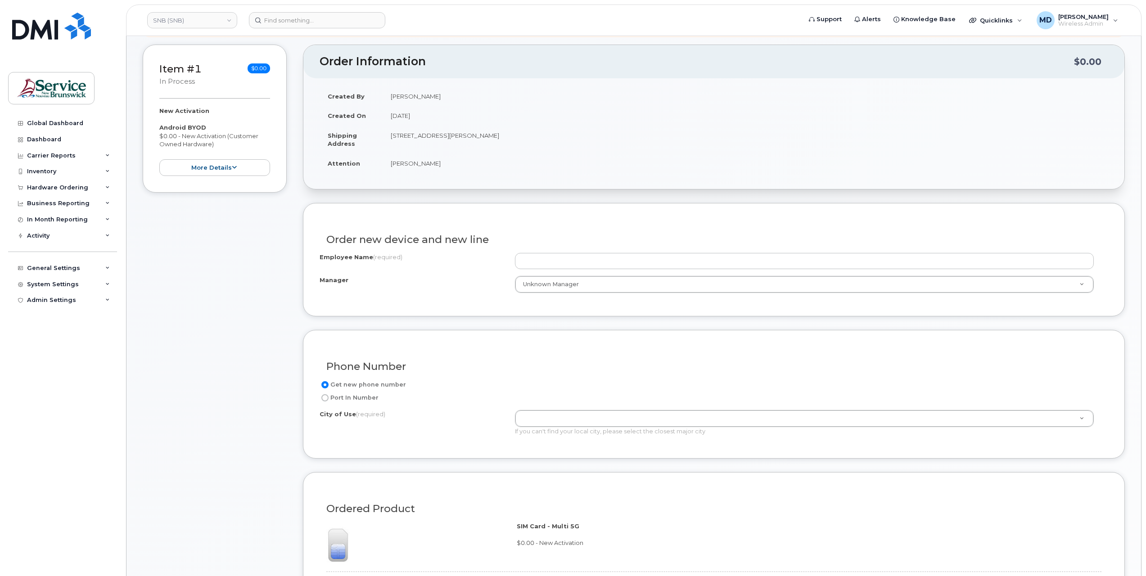
scroll to position [0, 0]
